Goal: Information Seeking & Learning: Check status

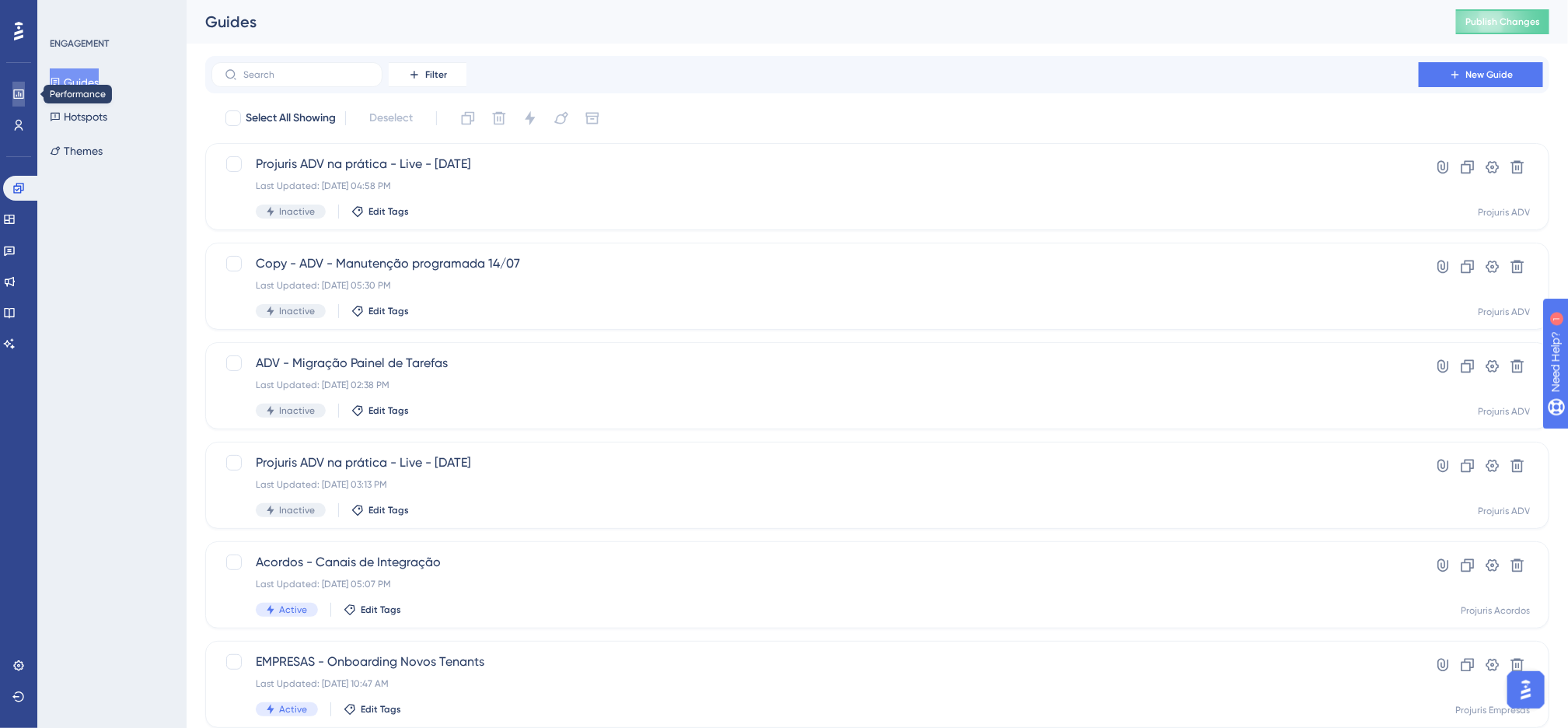
click at [21, 97] on icon at bounding box center [19, 93] width 13 height 13
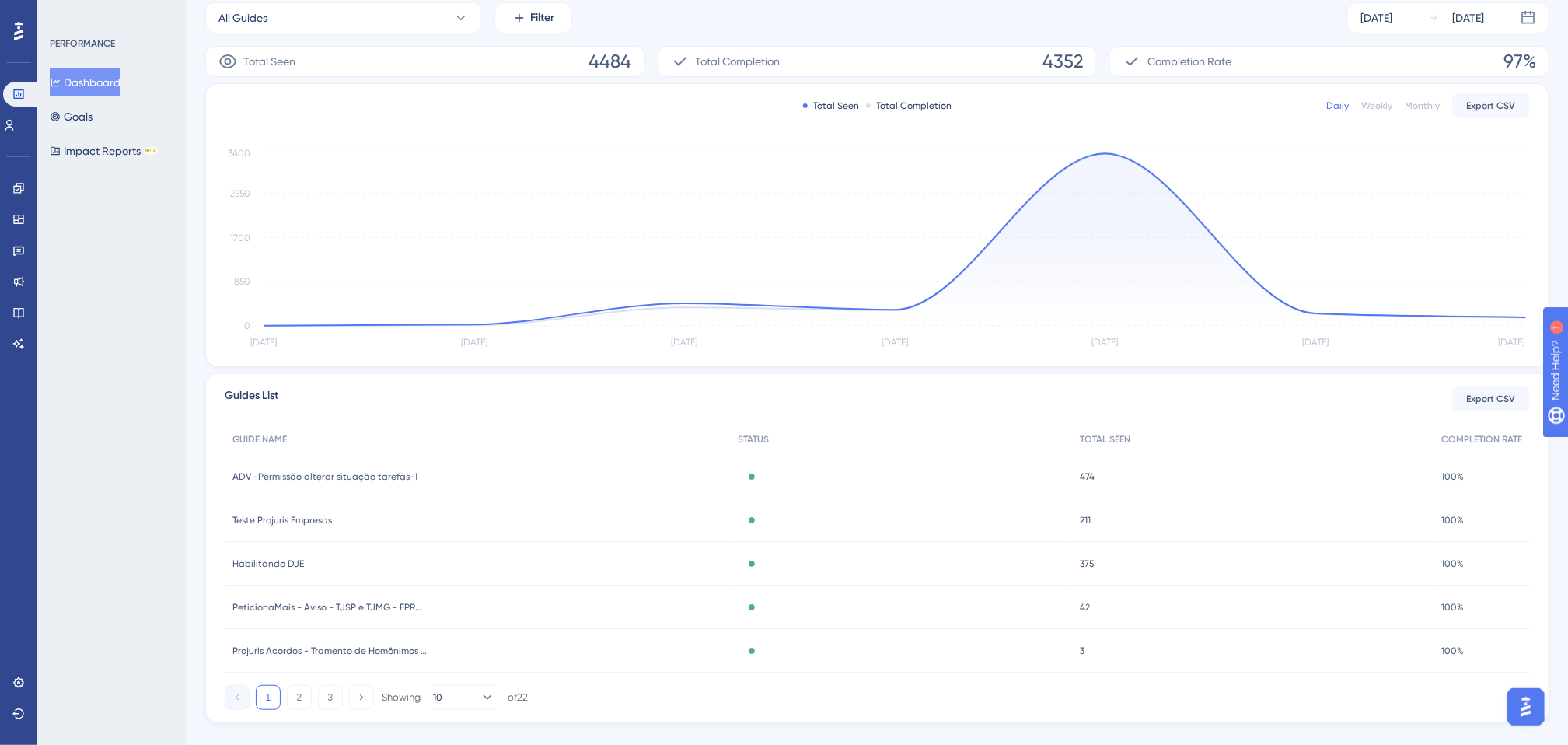
scroll to position [262, 0]
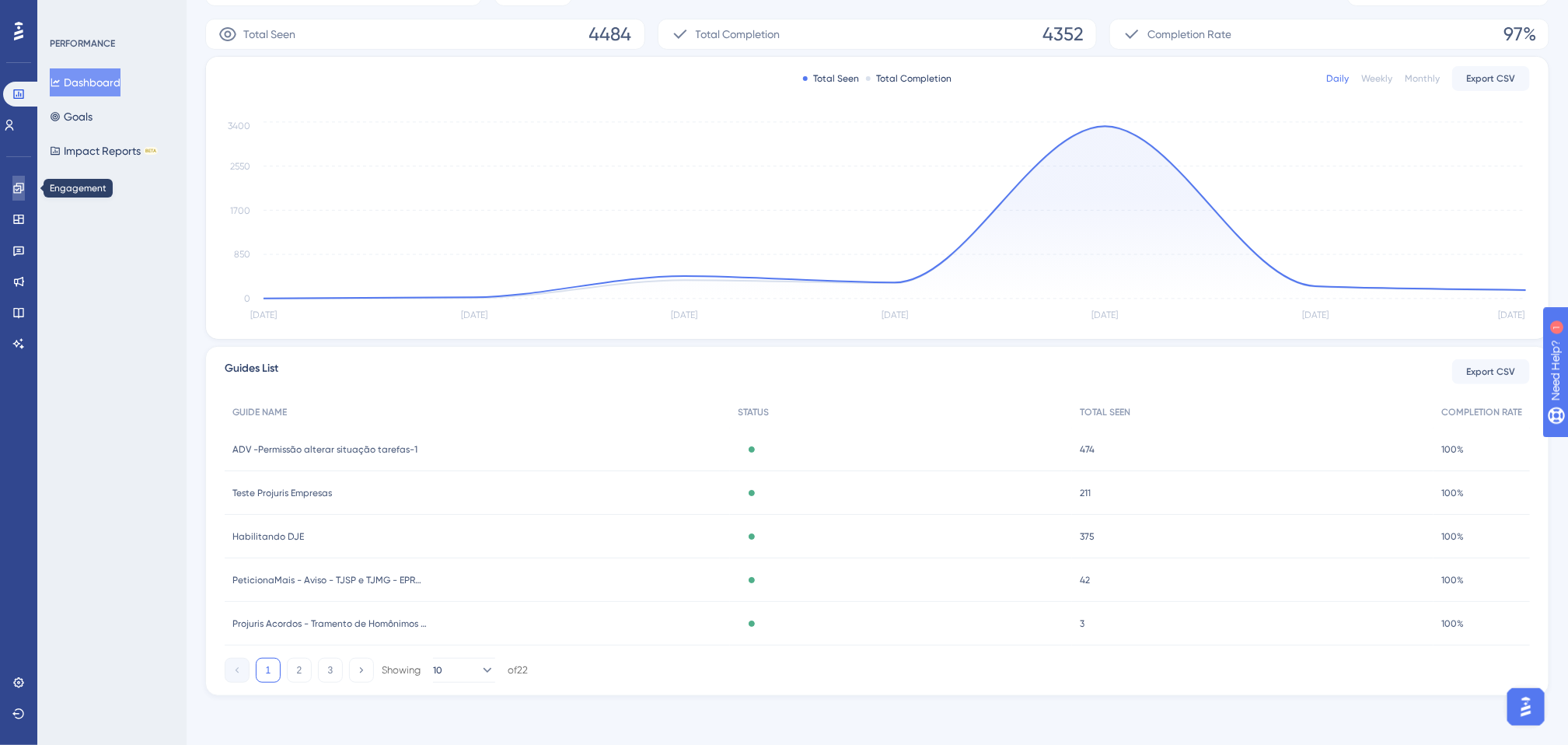
click at [24, 185] on icon at bounding box center [19, 188] width 13 height 13
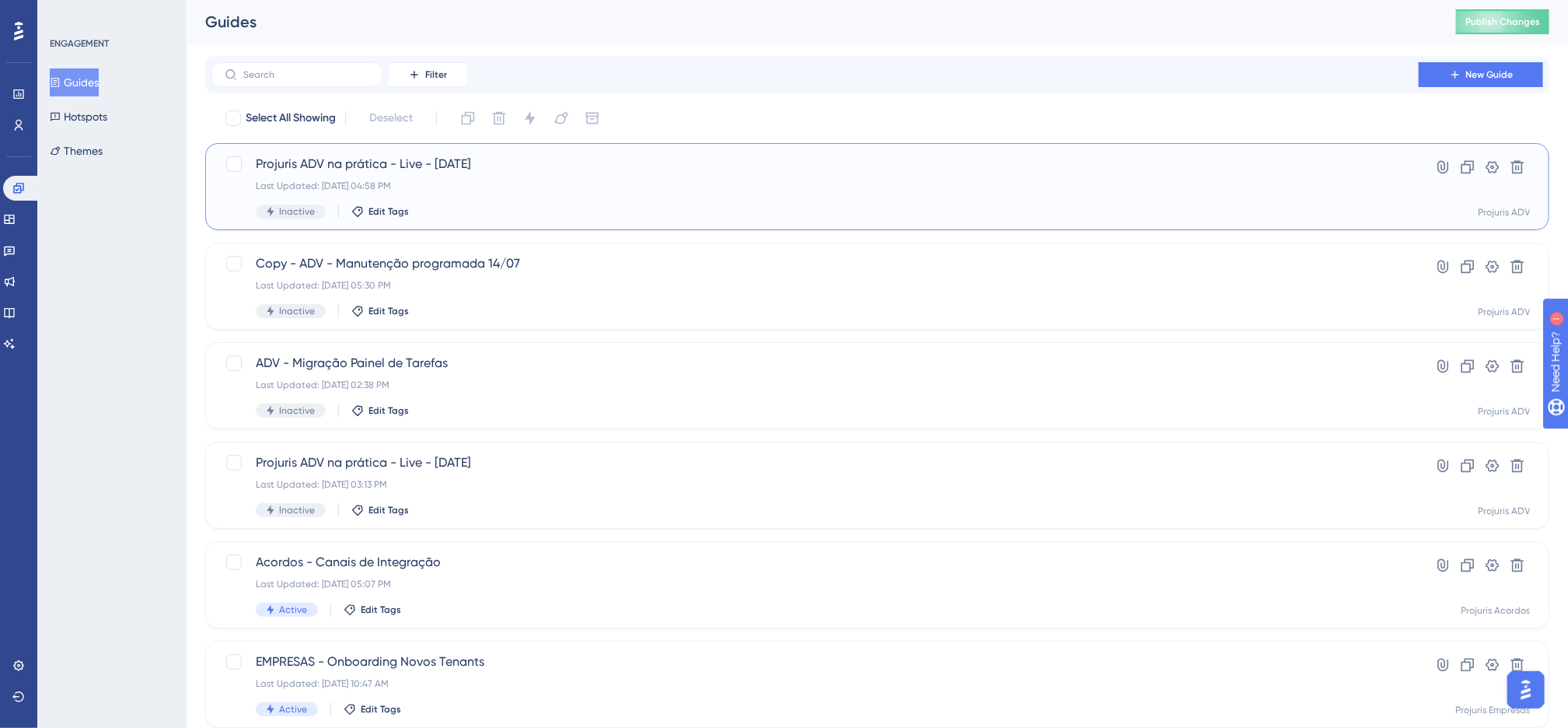
click at [649, 206] on div "Inactive Edit Tags" at bounding box center [814, 212] width 1118 height 14
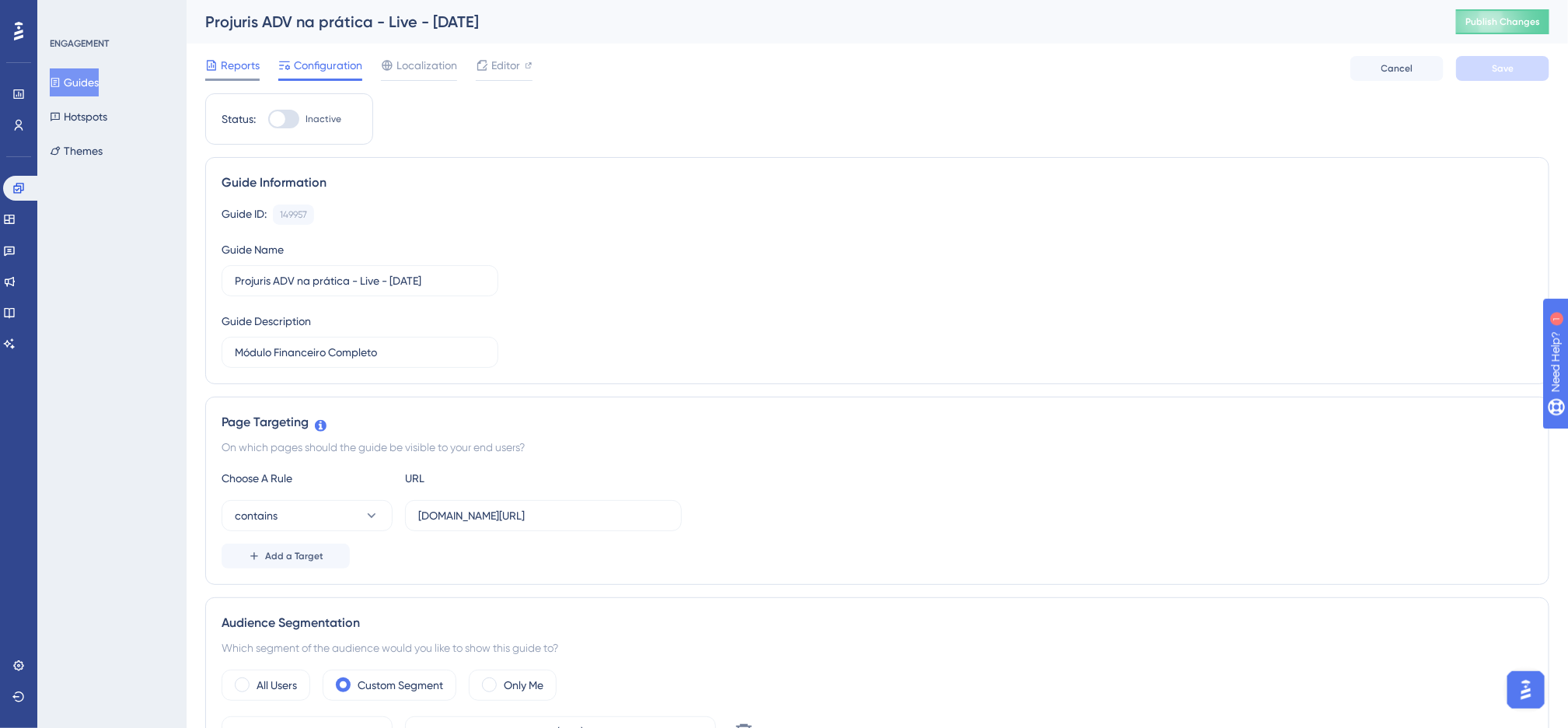
drag, startPoint x: 235, startPoint y: 64, endPoint x: 250, endPoint y: 77, distance: 19.8
click at [235, 65] on span "Reports" at bounding box center [240, 65] width 39 height 19
drag, startPoint x: 198, startPoint y: 378, endPoint x: 171, endPoint y: 379, distance: 27.0
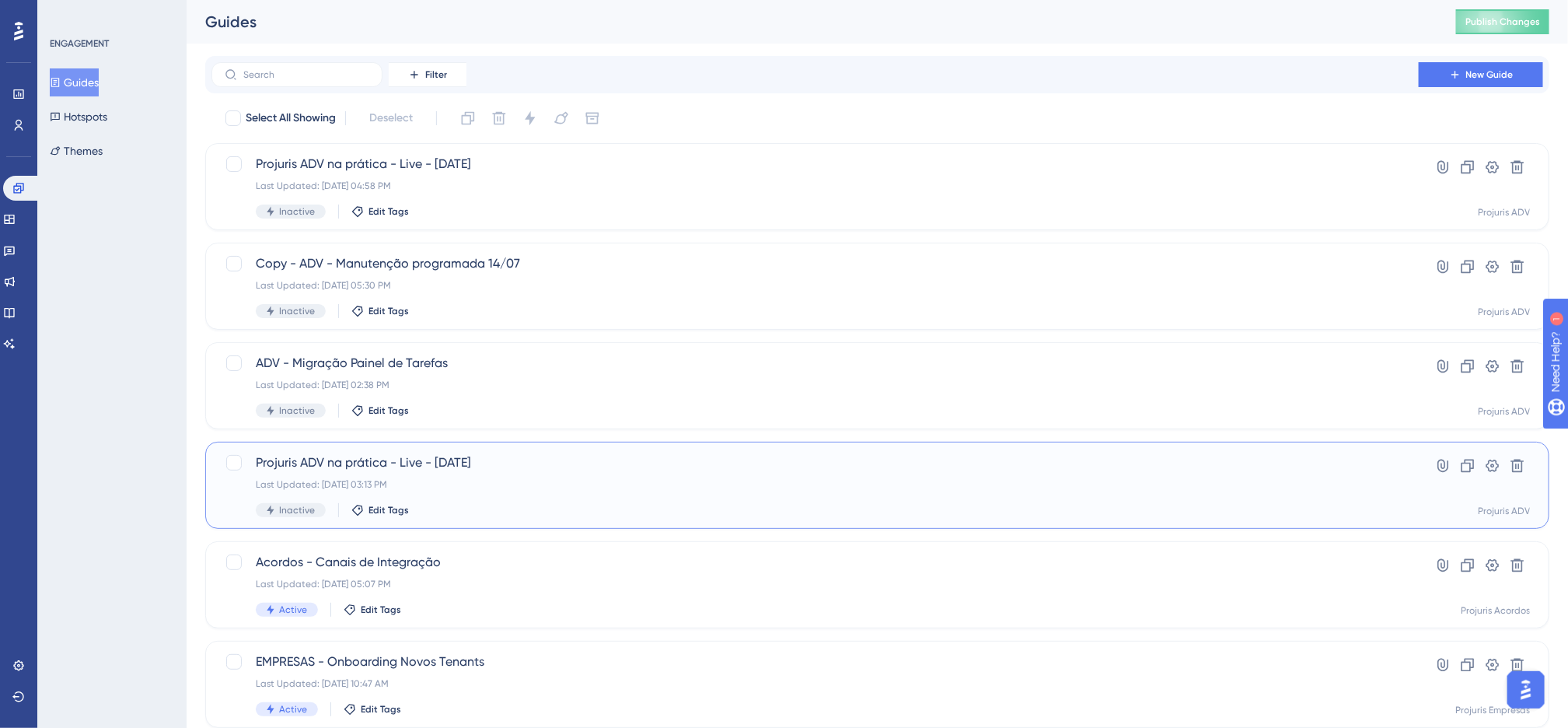
click at [658, 503] on div "Inactive Edit Tags" at bounding box center [814, 510] width 1118 height 14
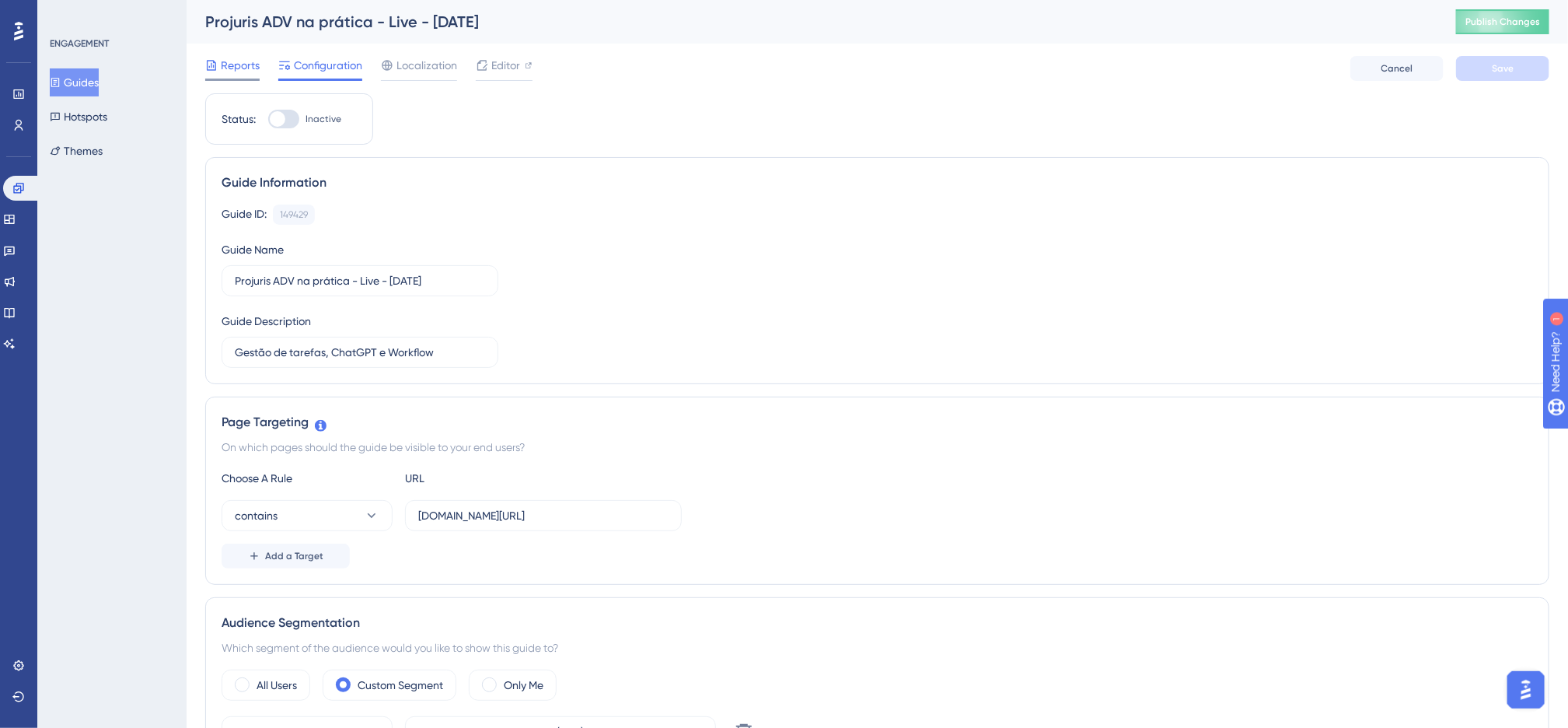
click at [221, 59] on span "Reports" at bounding box center [240, 65] width 39 height 19
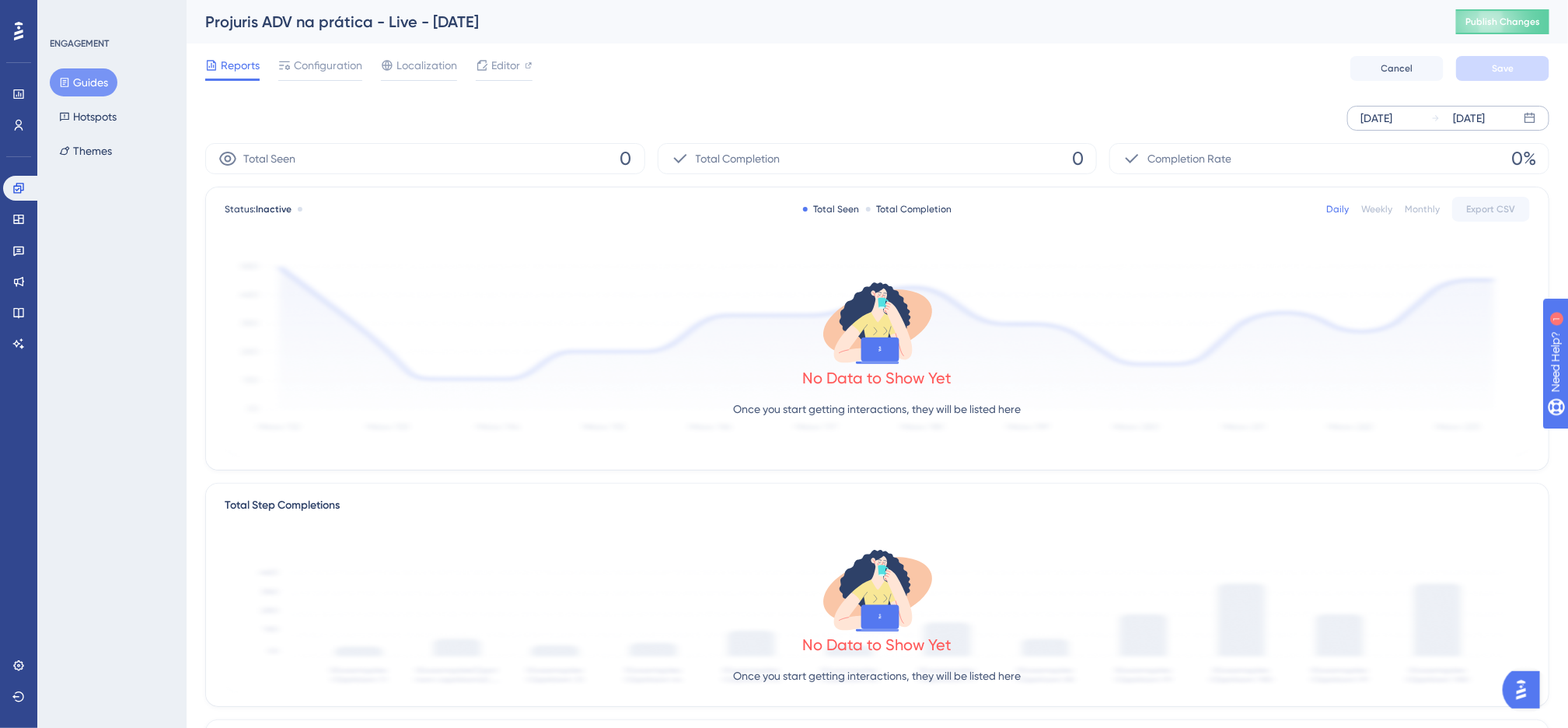
click at [1392, 119] on div "[DATE]" at bounding box center [1376, 118] width 32 height 19
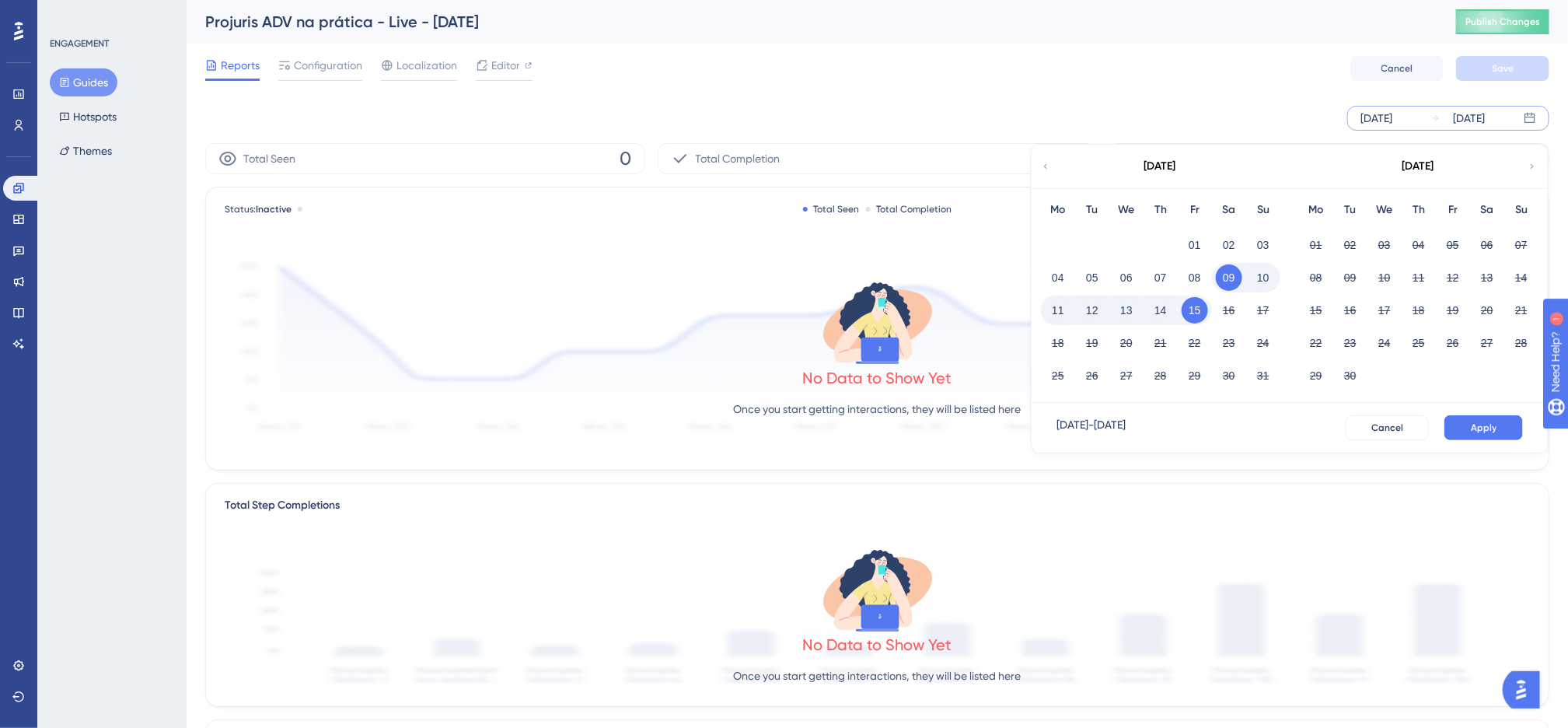
click at [1035, 161] on div "August 2025" at bounding box center [1160, 166] width 256 height 43
click at [1028, 161] on div "Total Completion 0" at bounding box center [877, 158] width 440 height 31
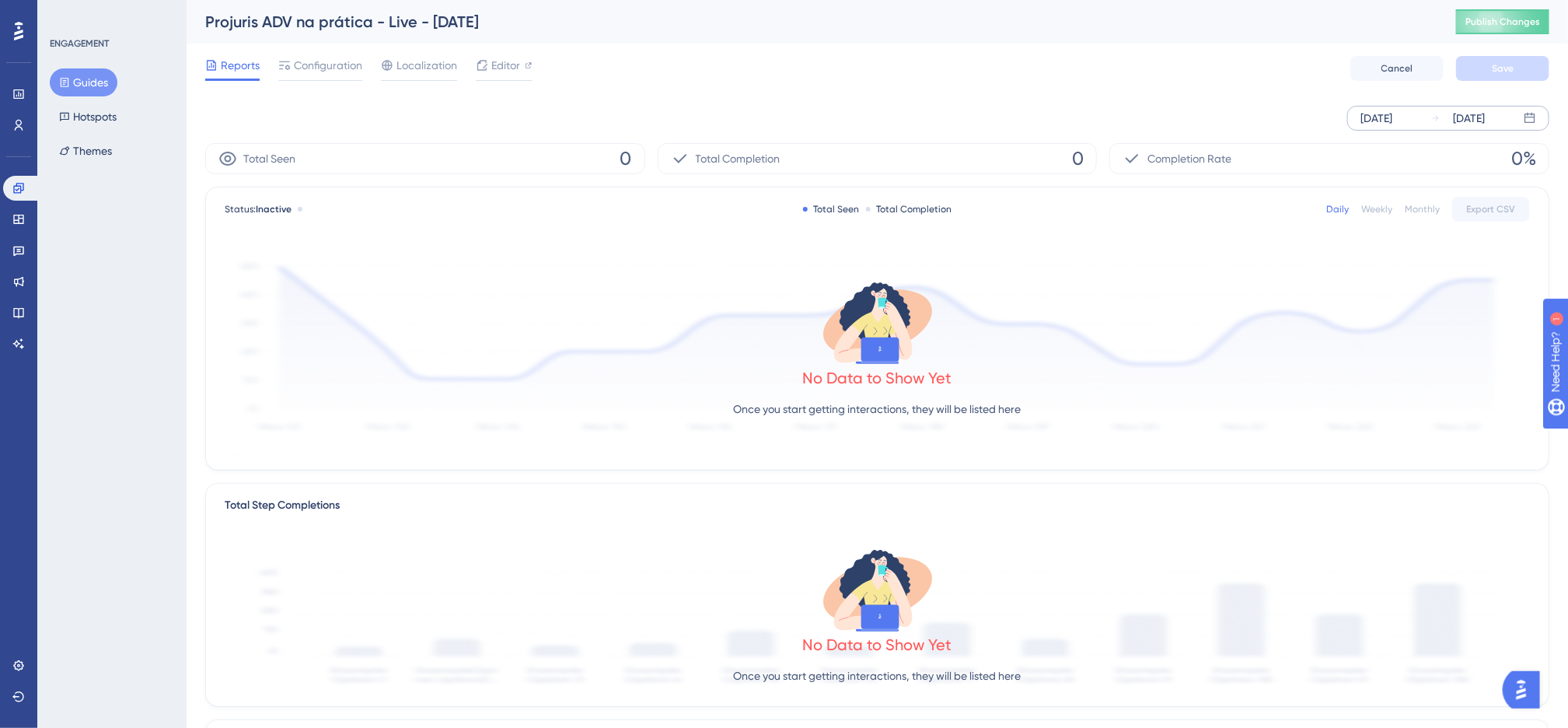
click at [1367, 121] on div "[DATE]" at bounding box center [1376, 118] width 32 height 19
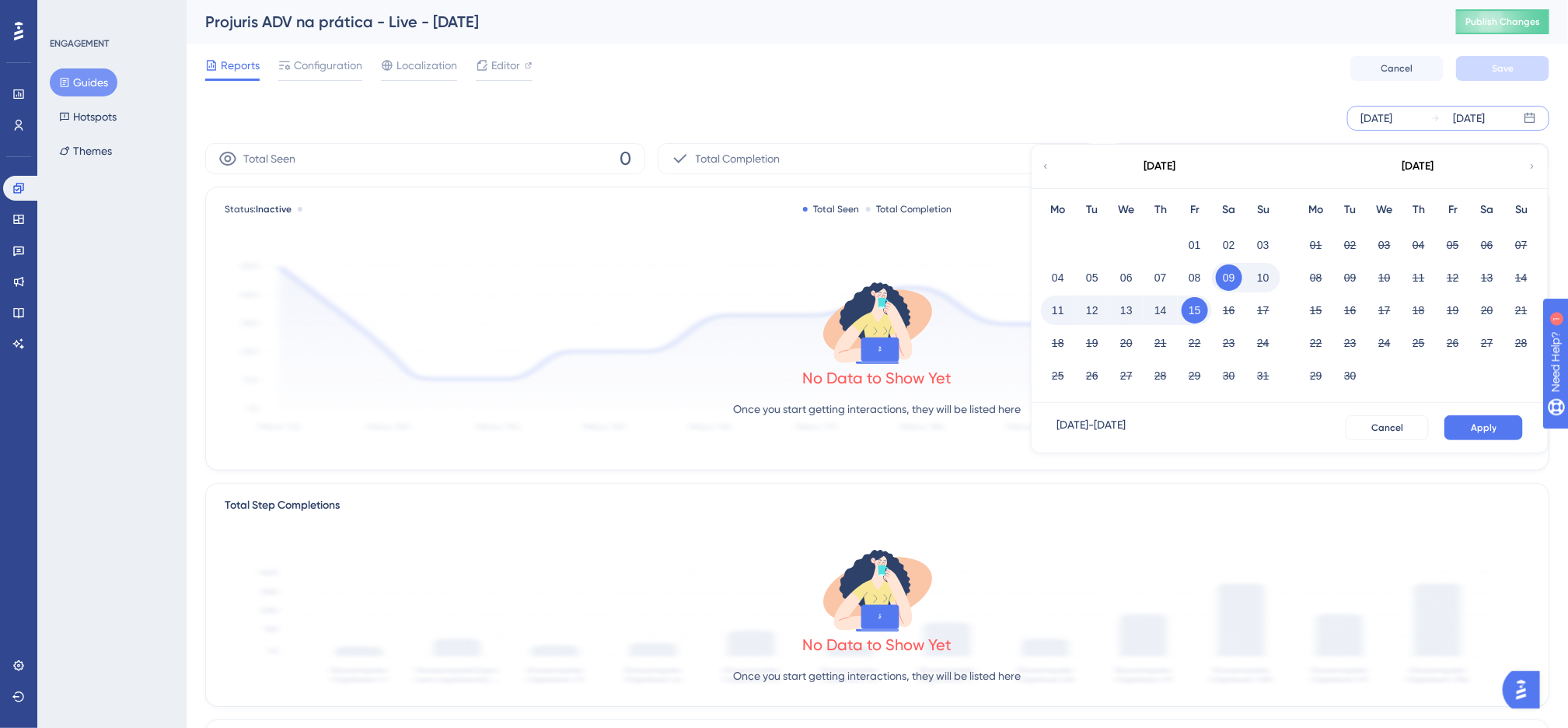
click at [1024, 159] on div "Total Completion 0" at bounding box center [877, 158] width 440 height 31
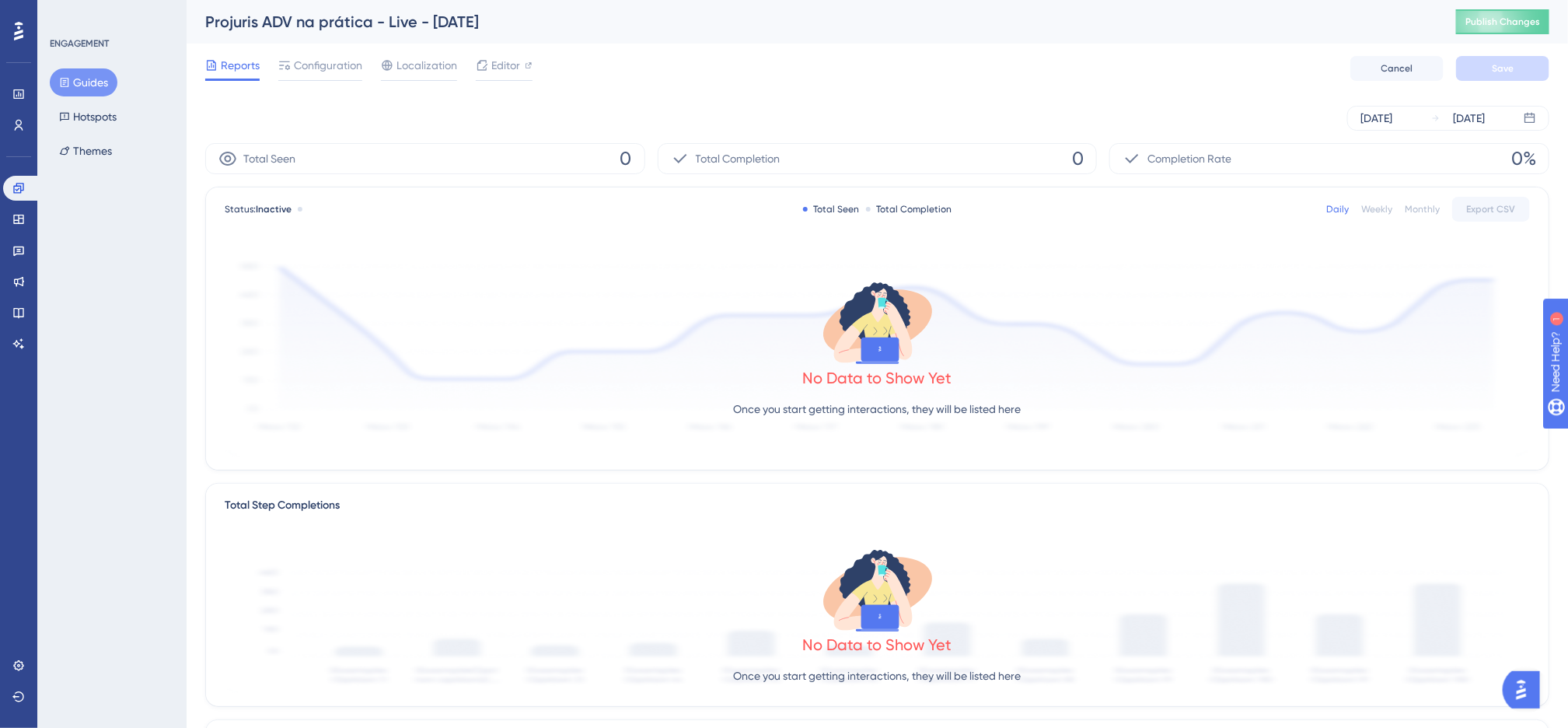
click at [1340, 120] on div "Aug 09 2025 Aug 15 2025" at bounding box center [877, 118] width 1344 height 25
click at [1364, 115] on div "[DATE]" at bounding box center [1376, 118] width 32 height 19
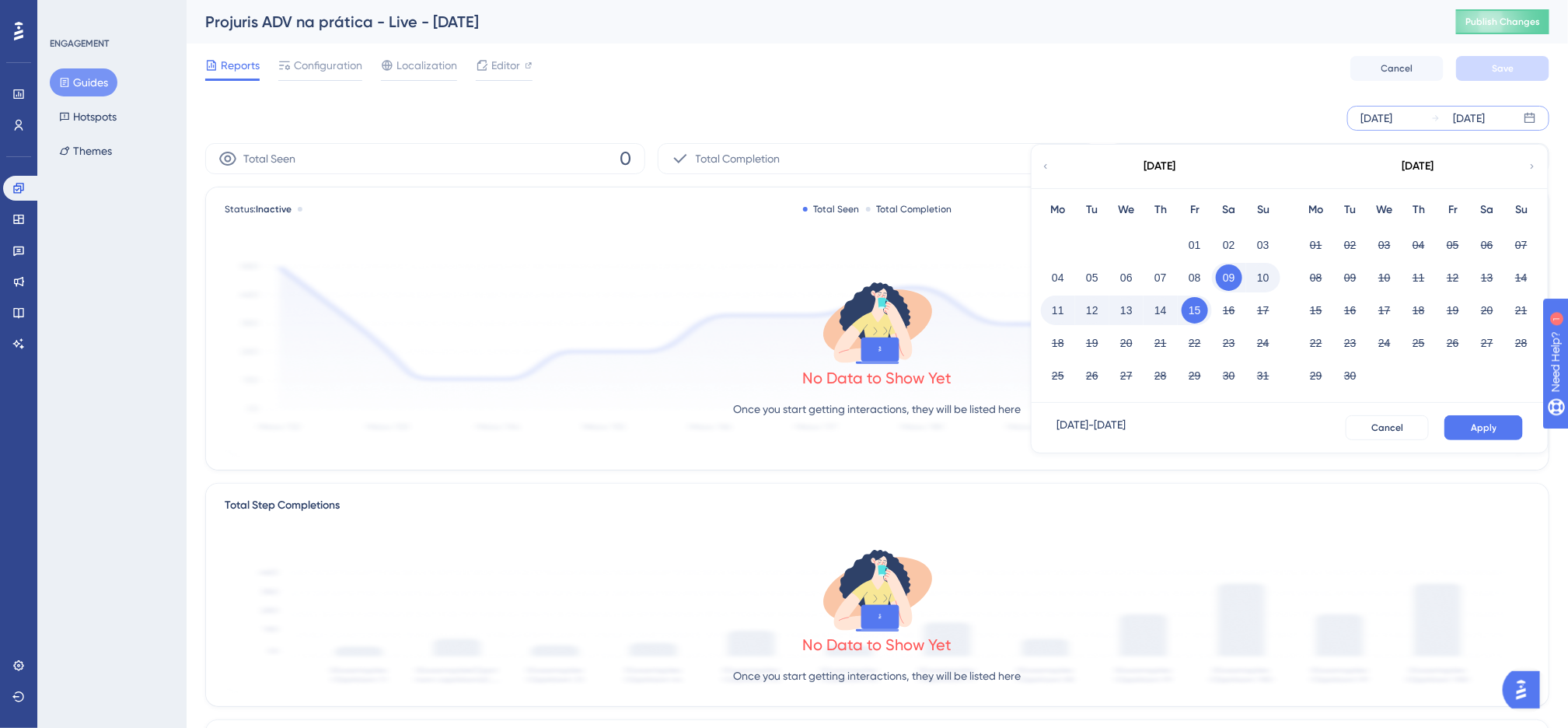
click at [1043, 170] on icon at bounding box center [1045, 166] width 9 height 14
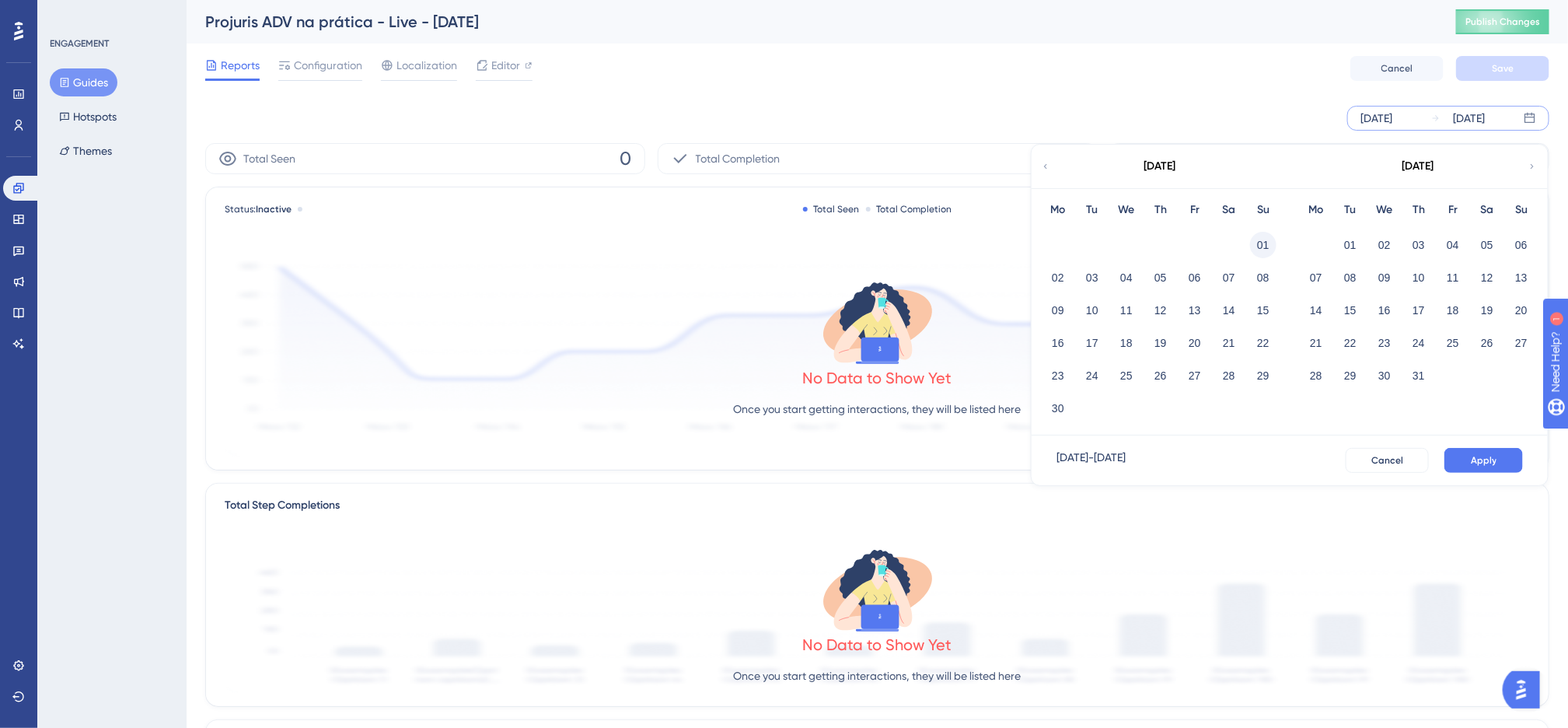
click at [1262, 244] on button "01" at bounding box center [1262, 245] width 26 height 26
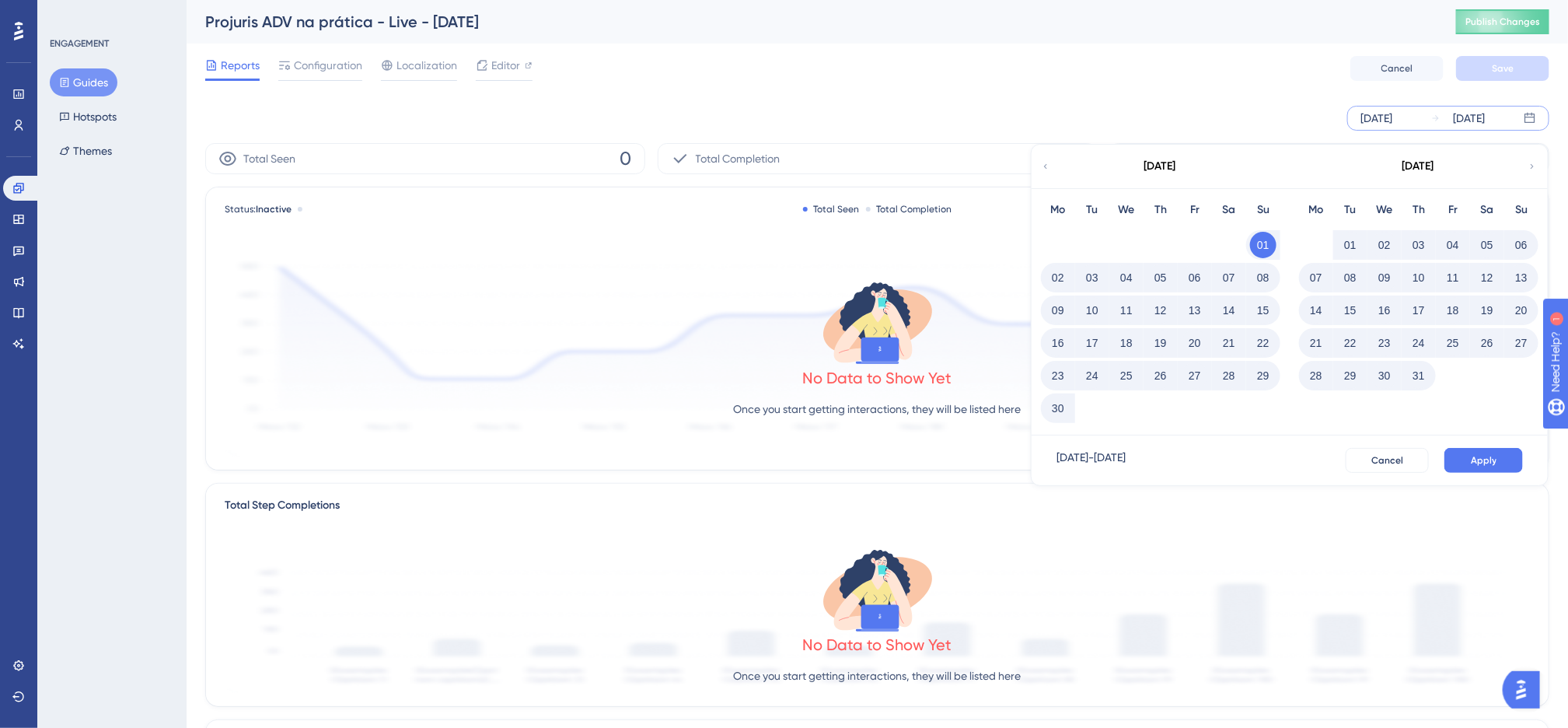
click at [1486, 466] on span "Apply" at bounding box center [1483, 460] width 25 height 13
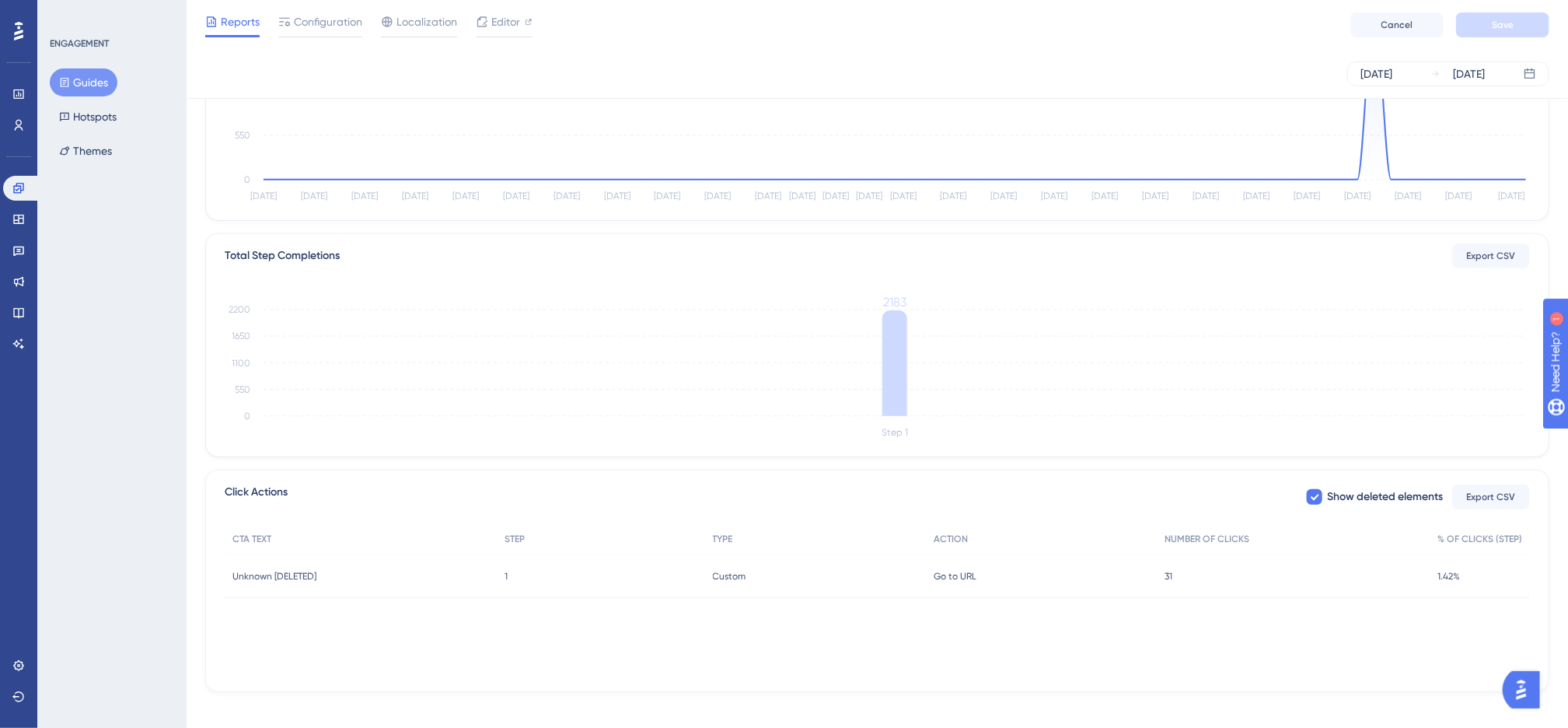
scroll to position [257, 0]
